Goal: Check status: Check status

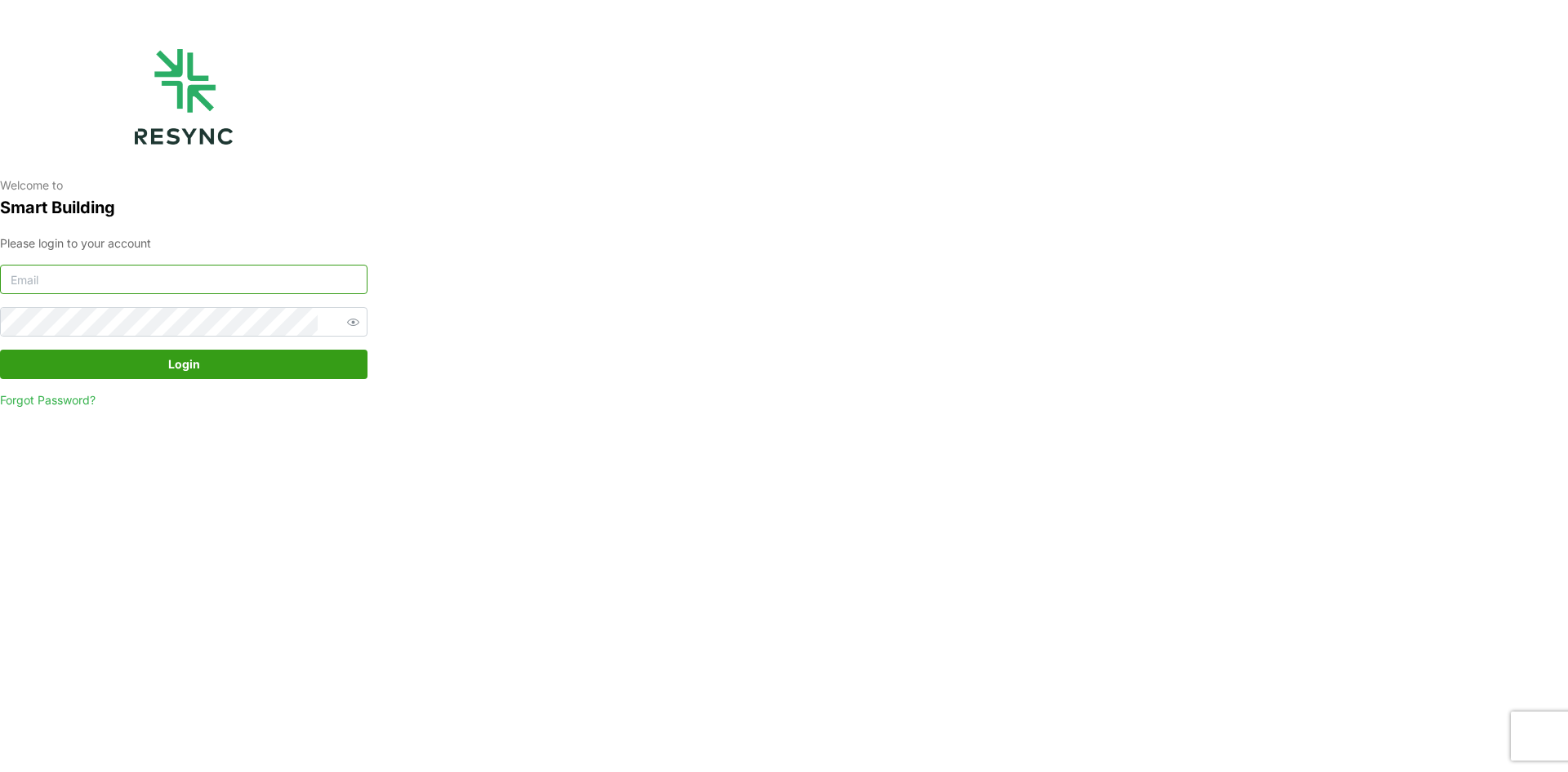
type input "manajemen.gedung@national-hospital.com"
click at [348, 325] on icon "button" at bounding box center [353, 322] width 12 height 12
click at [240, 361] on span "Login" at bounding box center [184, 364] width 337 height 28
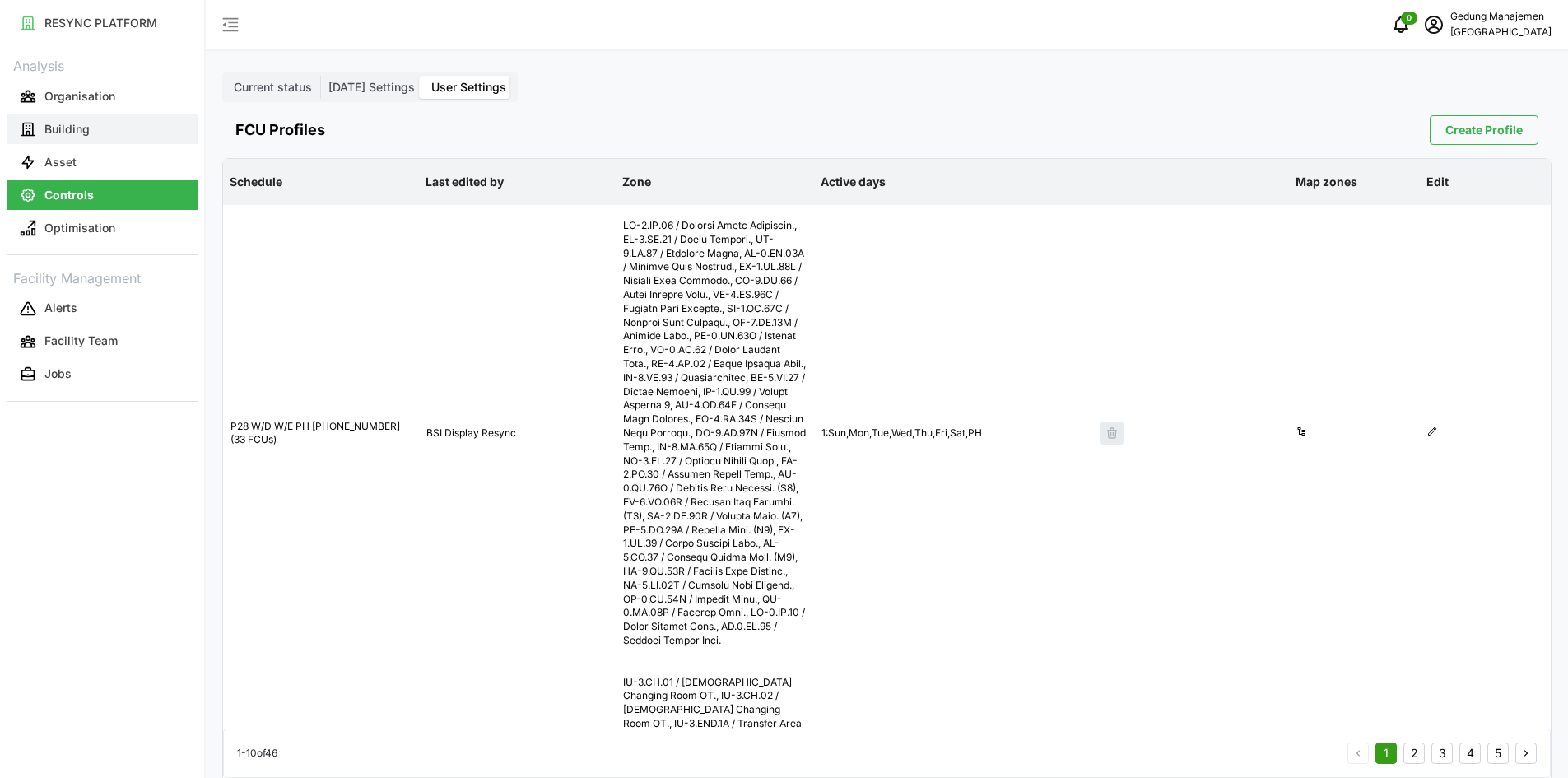
click at [54, 130] on p "Building" at bounding box center [67, 129] width 46 height 17
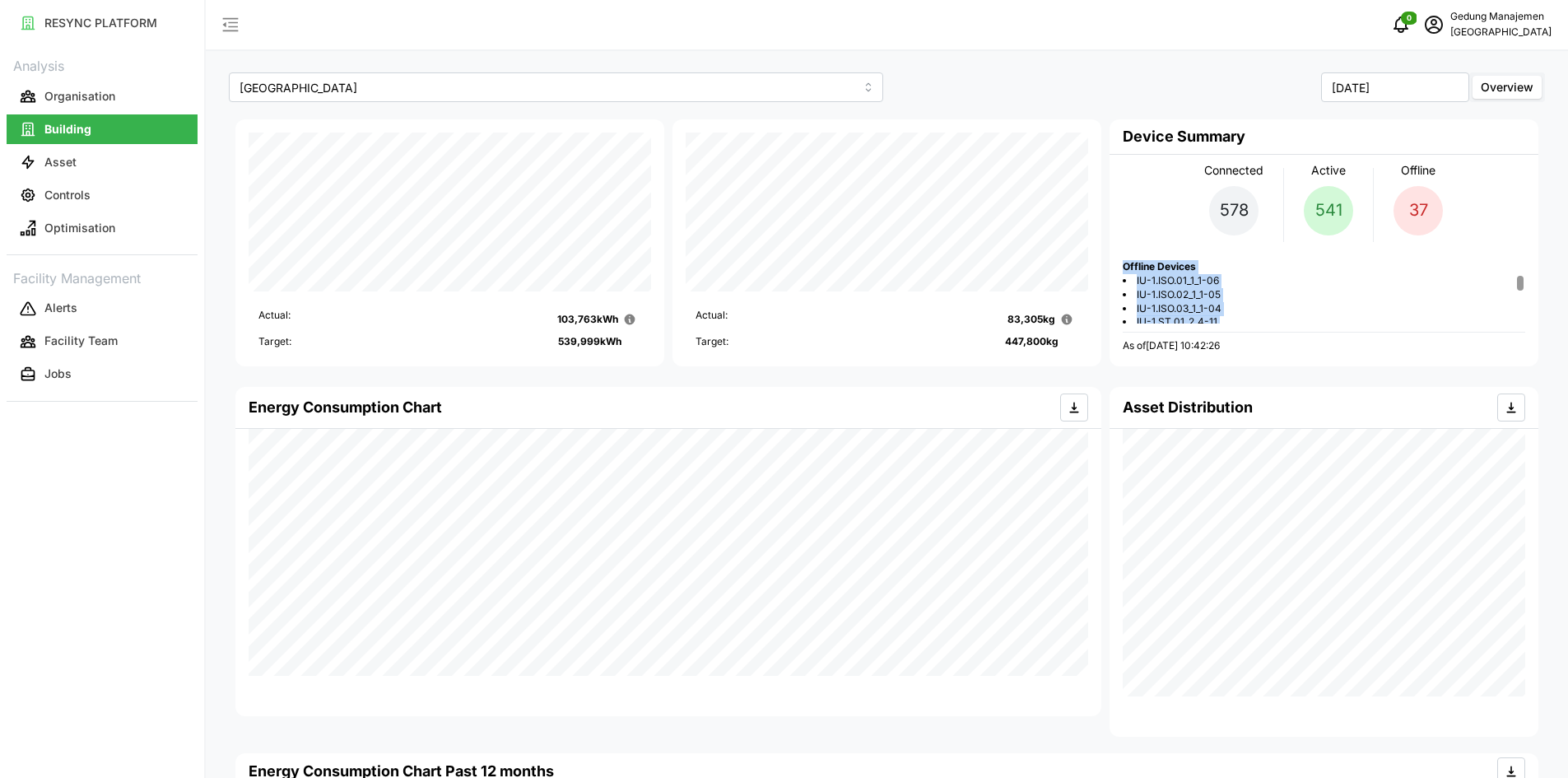
drag, startPoint x: 1124, startPoint y: 266, endPoint x: 1242, endPoint y: 321, distance: 130.2
click at [1242, 321] on div "Offline Devices IU-1.ISO.01_1_1-06 IU-1.ISO.02_1_1-05 IU-1.ISO.03_1_1-04 IU-1.S…" at bounding box center [1324, 292] width 403 height 63
click at [1286, 294] on li "IU-1.ISO.02_1_1-05" at bounding box center [1324, 295] width 403 height 14
drag, startPoint x: 1137, startPoint y: 277, endPoint x: 1232, endPoint y: 325, distance: 106.4
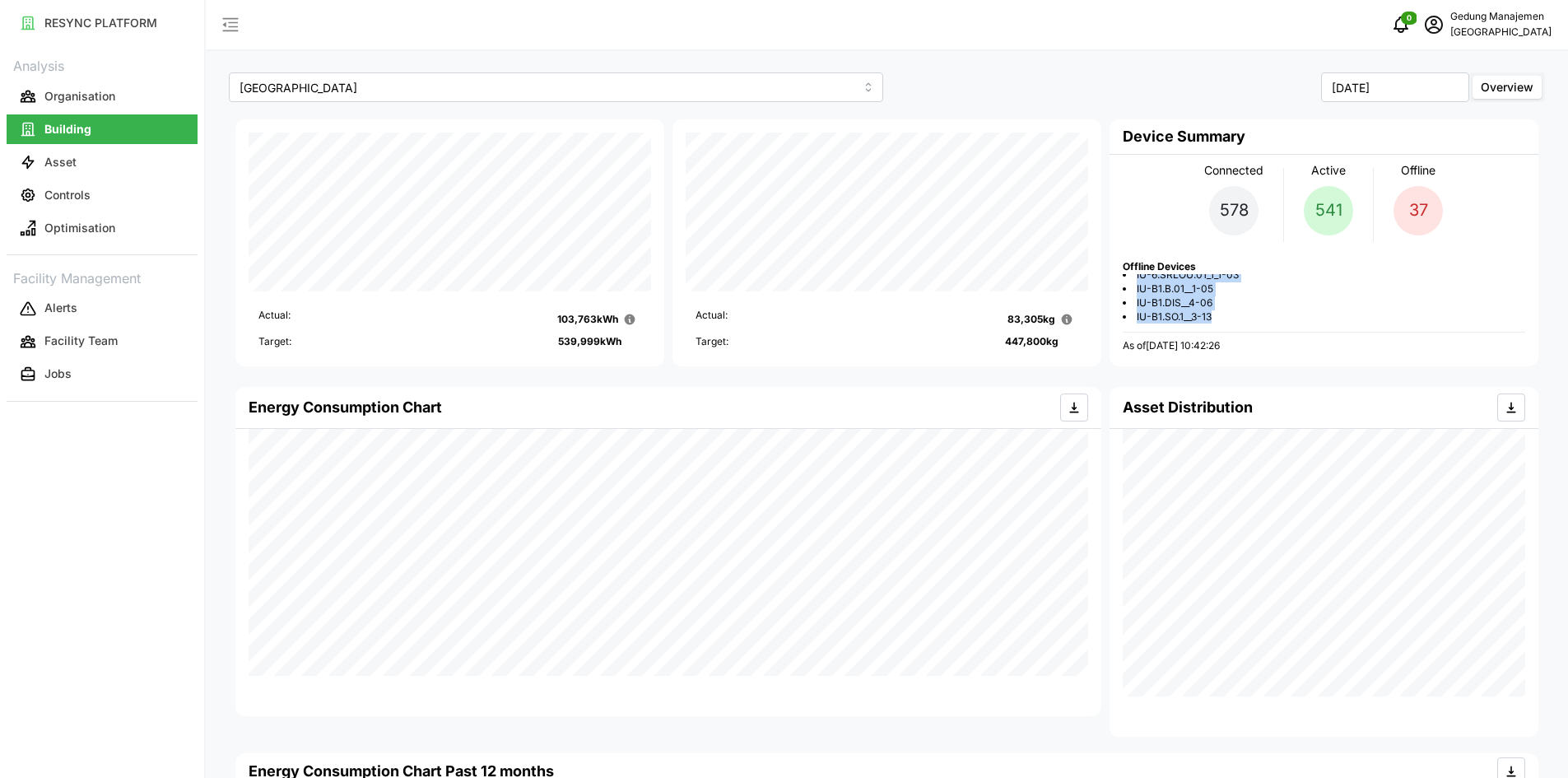
click at [1232, 325] on div "Connected 578 Active 541 Offline 37 Offline Devices IU-1.ISO.01_1_1-06 IU-1.ISO…" at bounding box center [1324, 253] width 403 height 199
copy ul "IU-1.ISO.01_1_1-06 IU-1.ISO.02_1_1-05 IU-1.ISO.03_1_1-04 IU-1.ST.01_2_4-11 IU-2…"
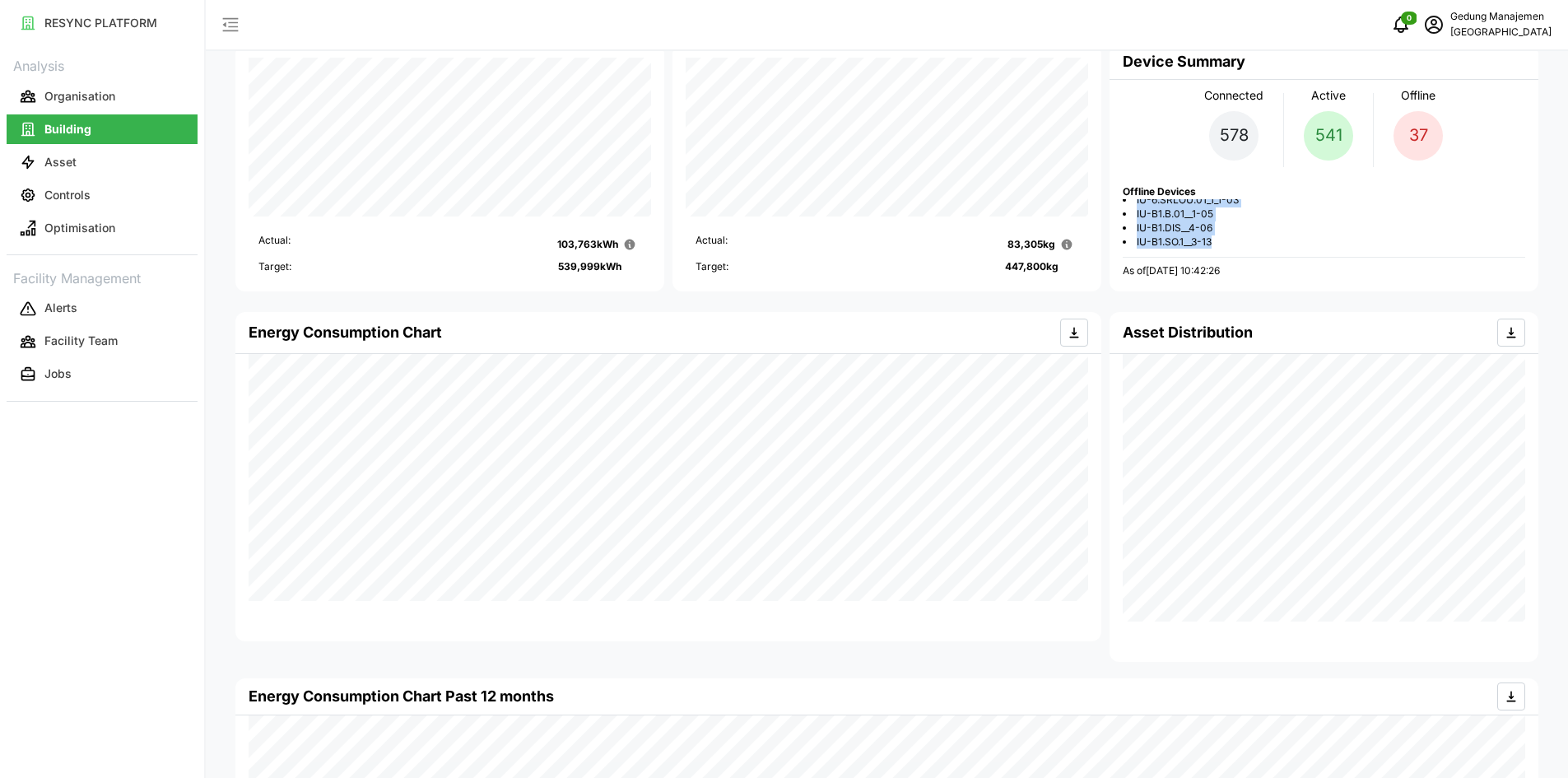
scroll to position [0, 0]
